Goal: Contribute content

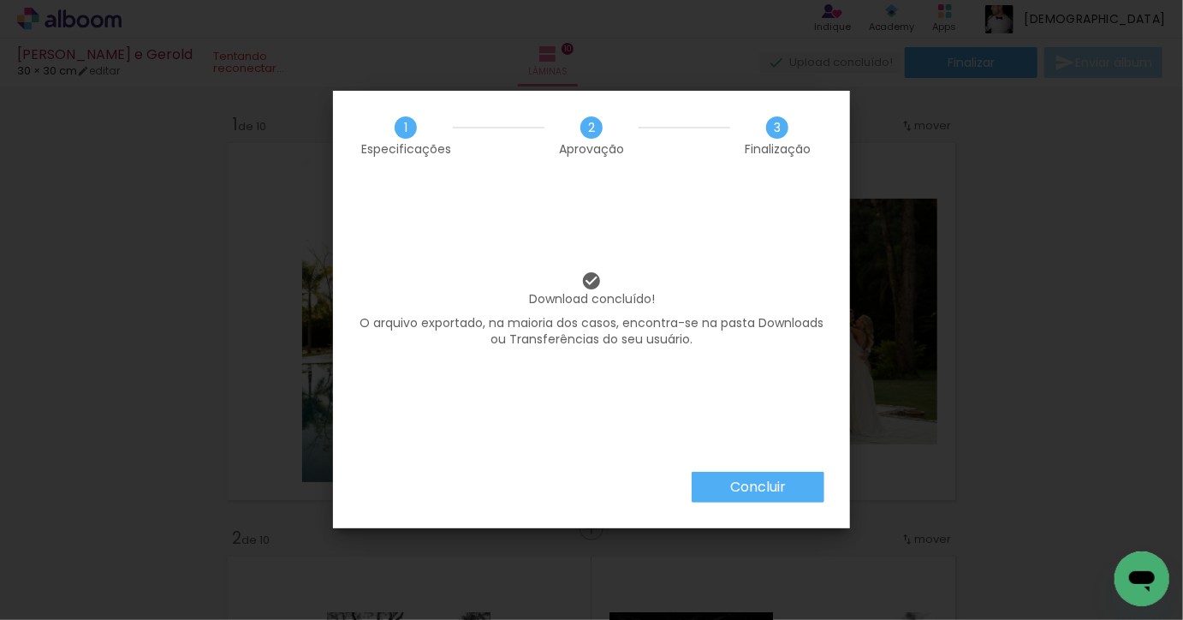
scroll to position [0, 4426]
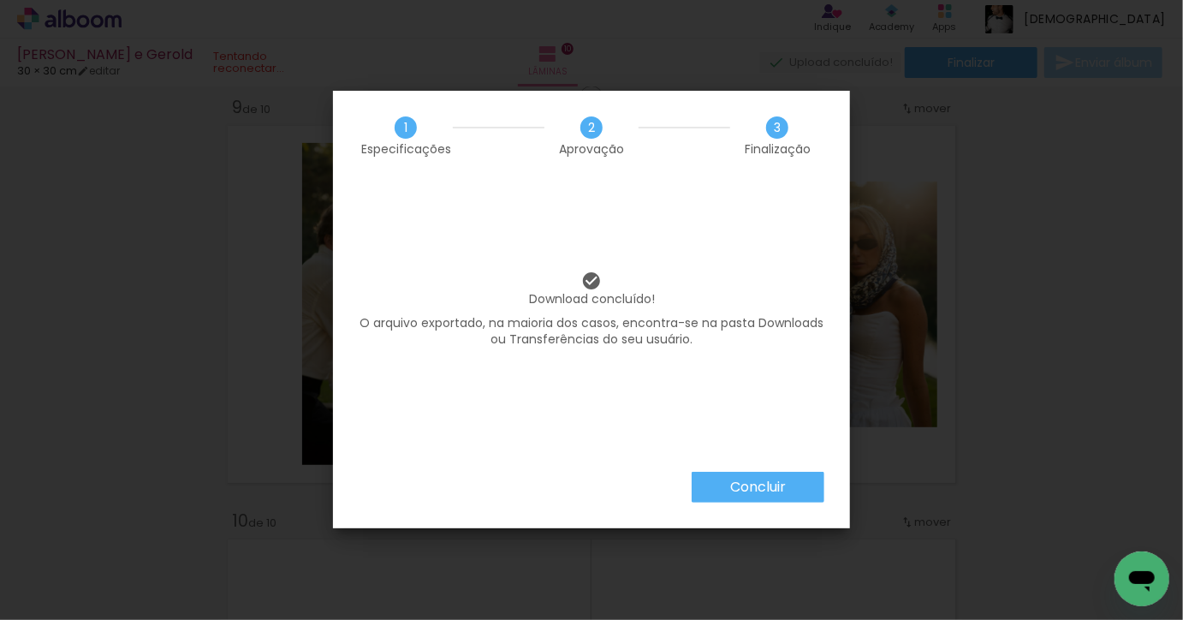
click at [734, 472] on paper-button "Concluir" at bounding box center [758, 487] width 133 height 31
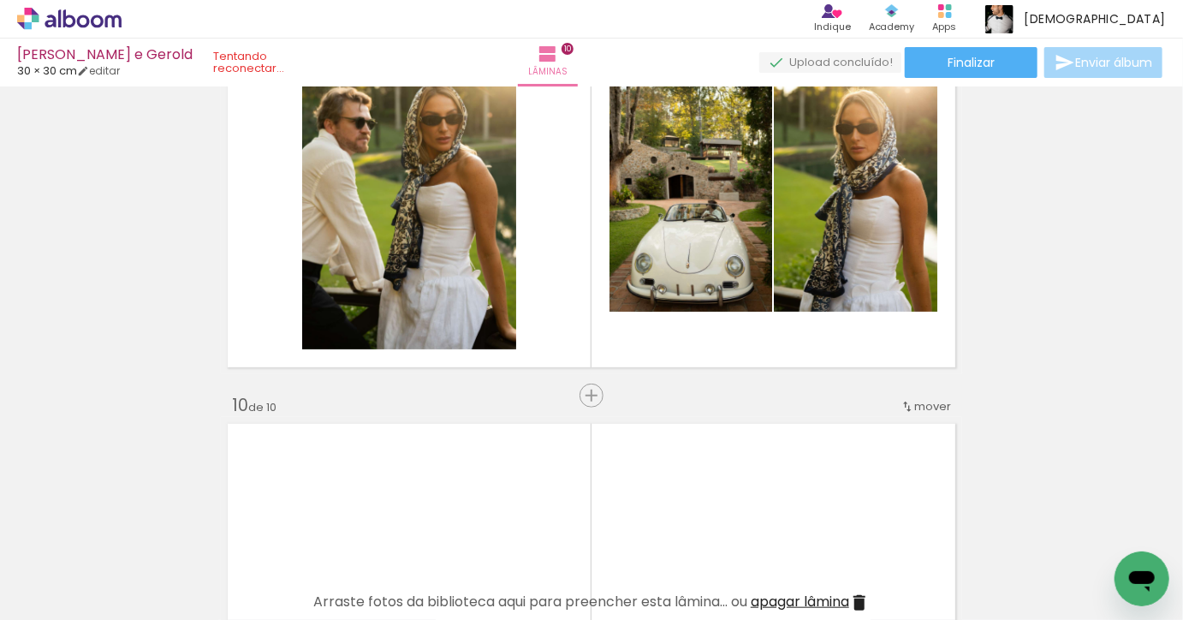
scroll to position [3574, 0]
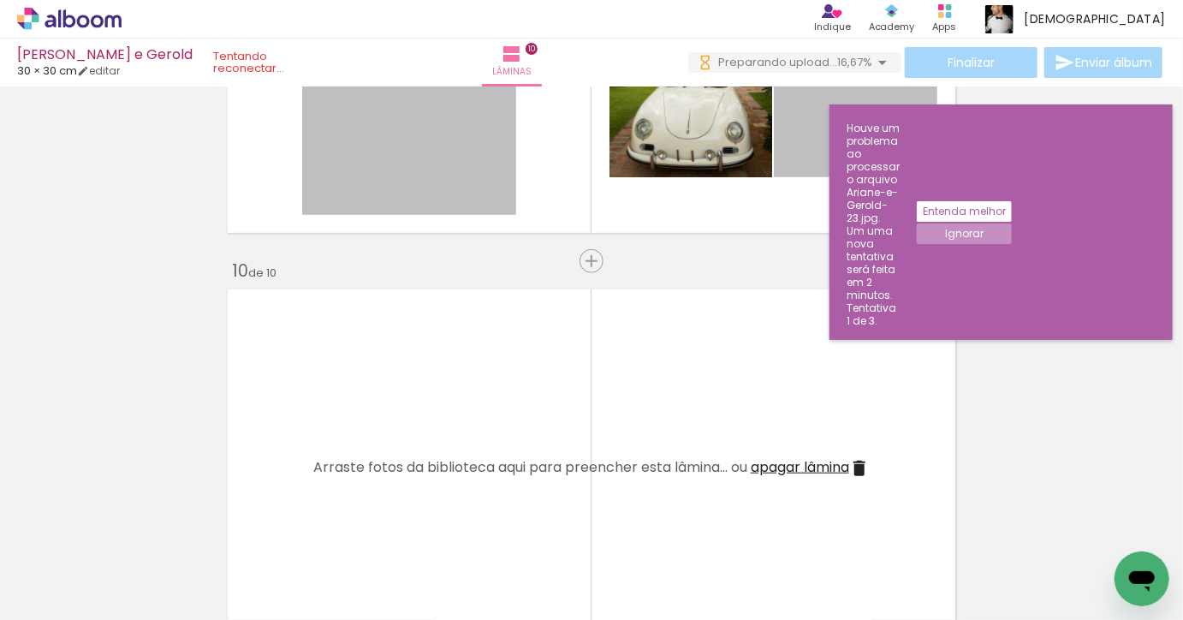
click at [1012, 201] on paper-button "Entenda melhor" at bounding box center [964, 211] width 95 height 21
